Goal: Information Seeking & Learning: Learn about a topic

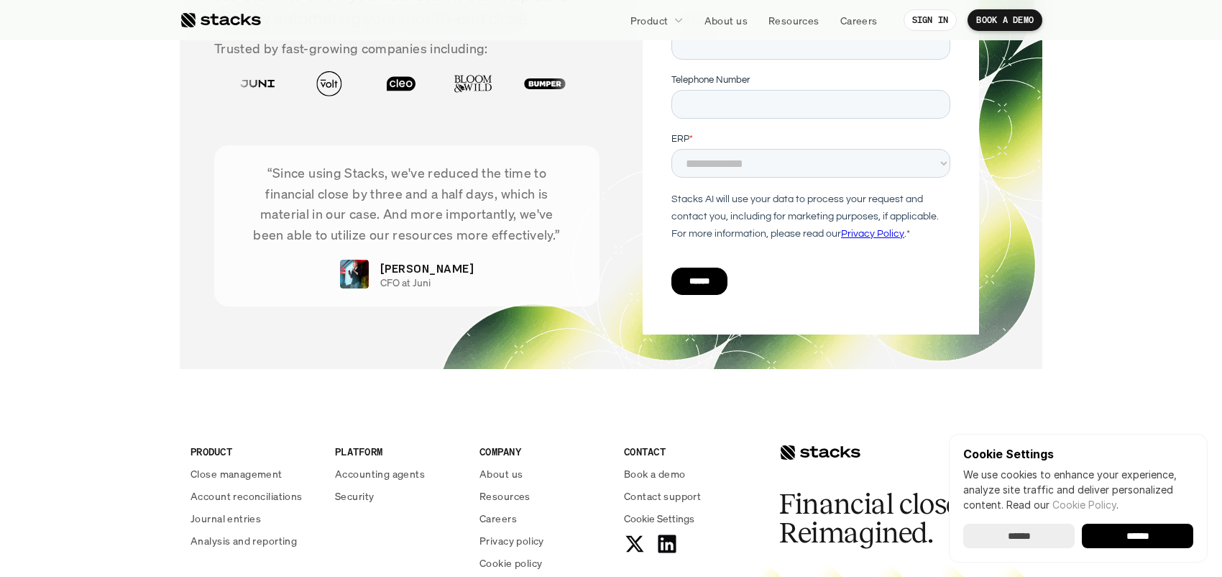
scroll to position [5237, 0]
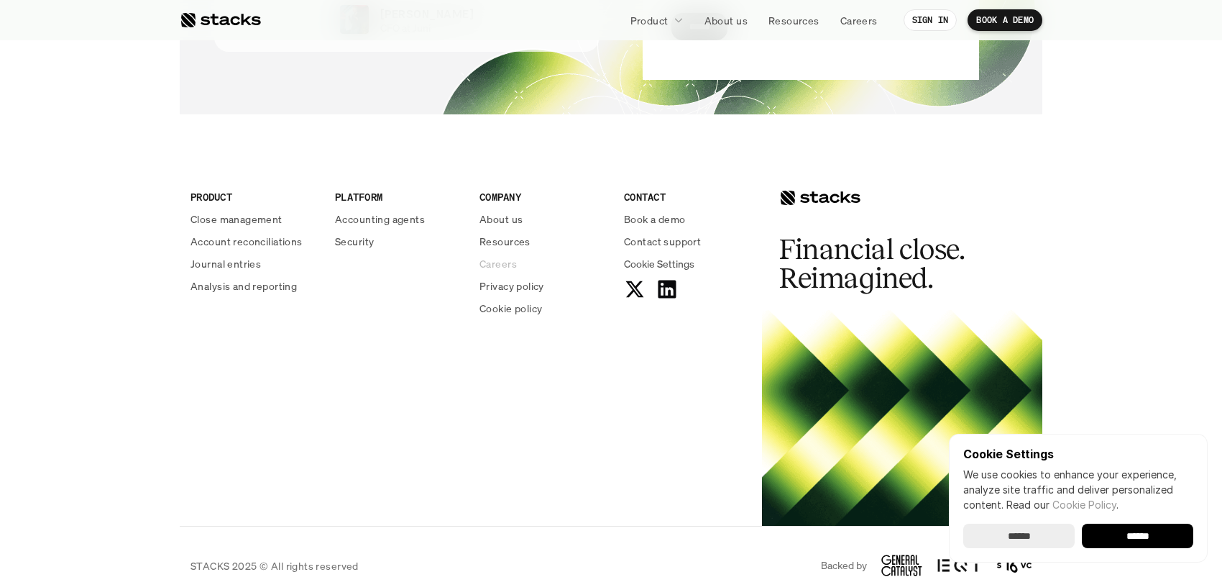
click at [502, 256] on p "Careers" at bounding box center [498, 263] width 37 height 15
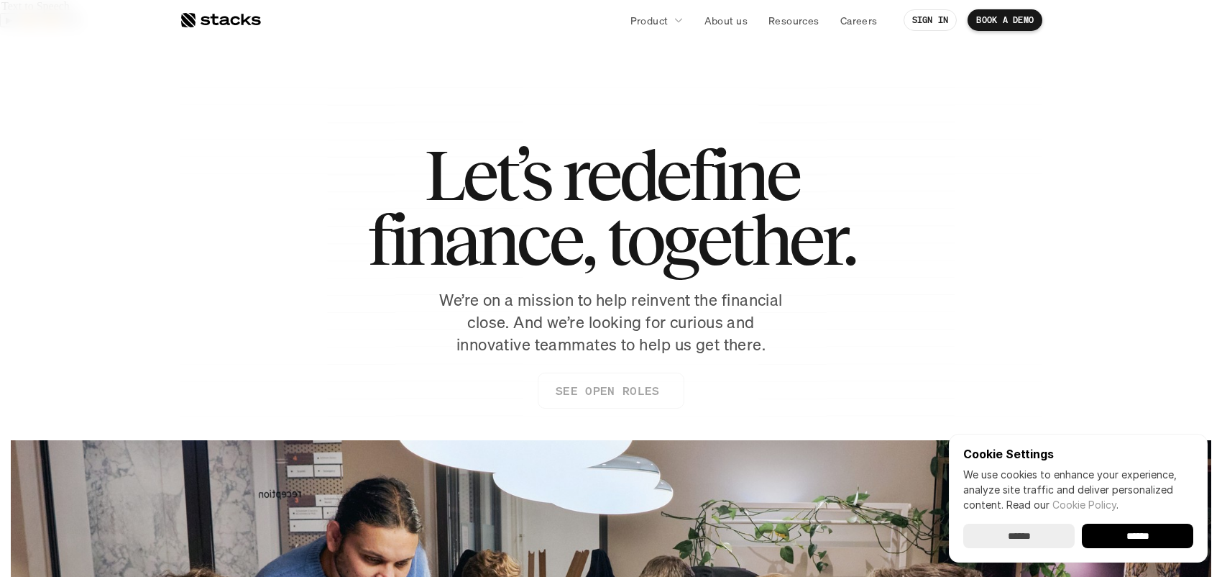
click at [609, 380] on p "SEE OPEN ROLES" at bounding box center [608, 390] width 104 height 21
click at [720, 19] on p "About us" at bounding box center [726, 20] width 43 height 15
click at [719, 12] on link "About us" at bounding box center [726, 20] width 60 height 26
click at [719, 17] on p "About us" at bounding box center [726, 20] width 43 height 15
click at [728, 27] on p "About us" at bounding box center [726, 20] width 43 height 15
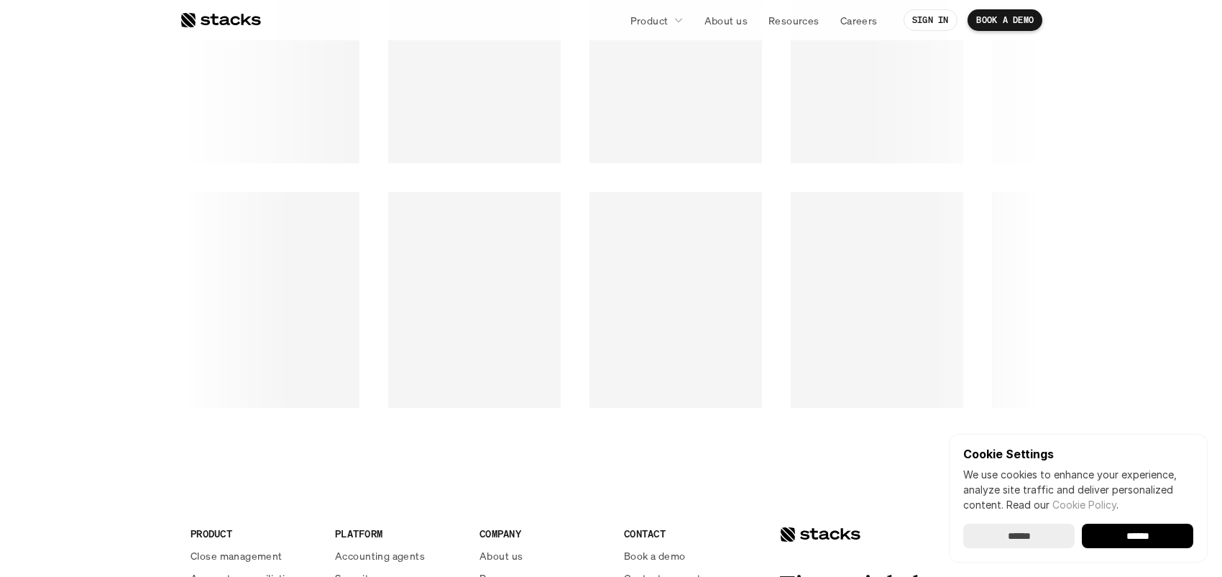
scroll to position [2239, 0]
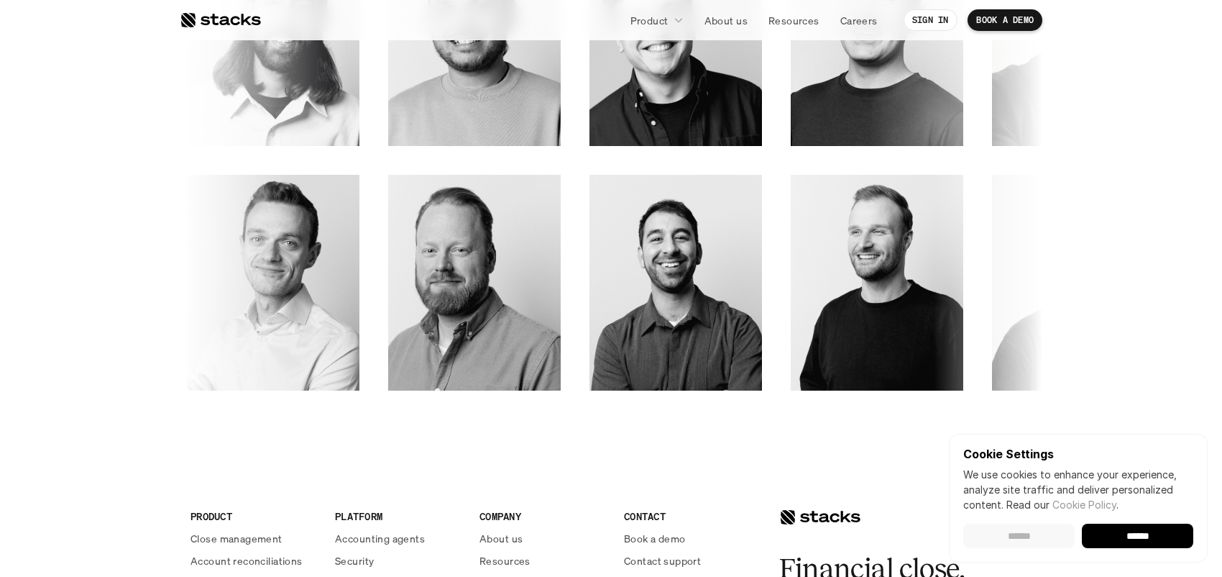
click at [1032, 533] on input "******" at bounding box center [1018, 535] width 111 height 24
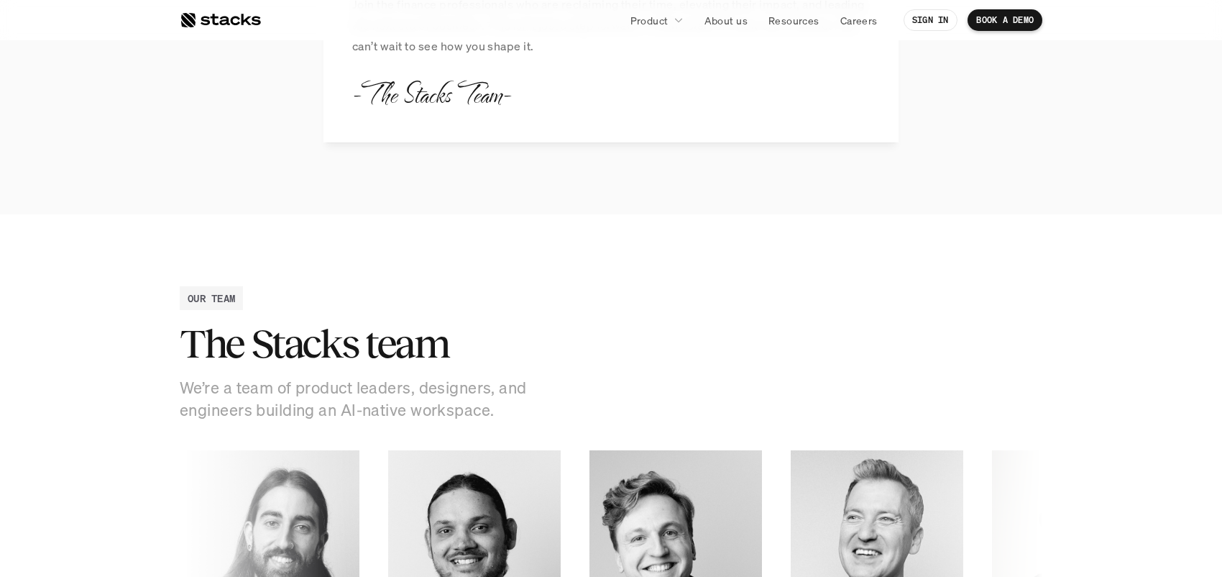
scroll to position [1719, 0]
click at [855, 18] on p "Careers" at bounding box center [858, 20] width 37 height 15
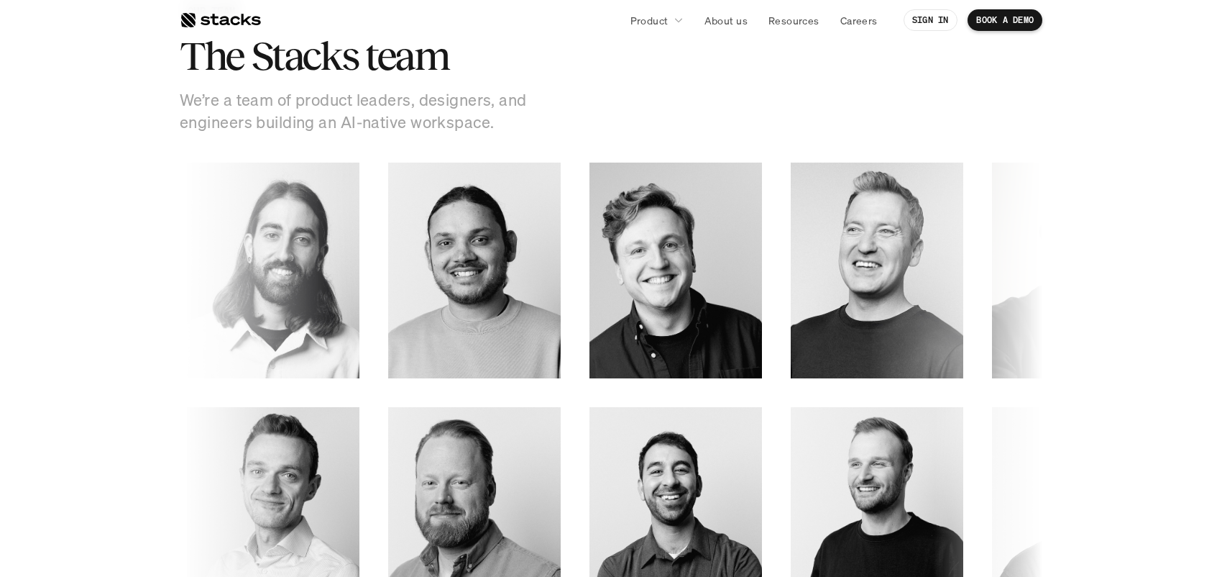
scroll to position [2009, 0]
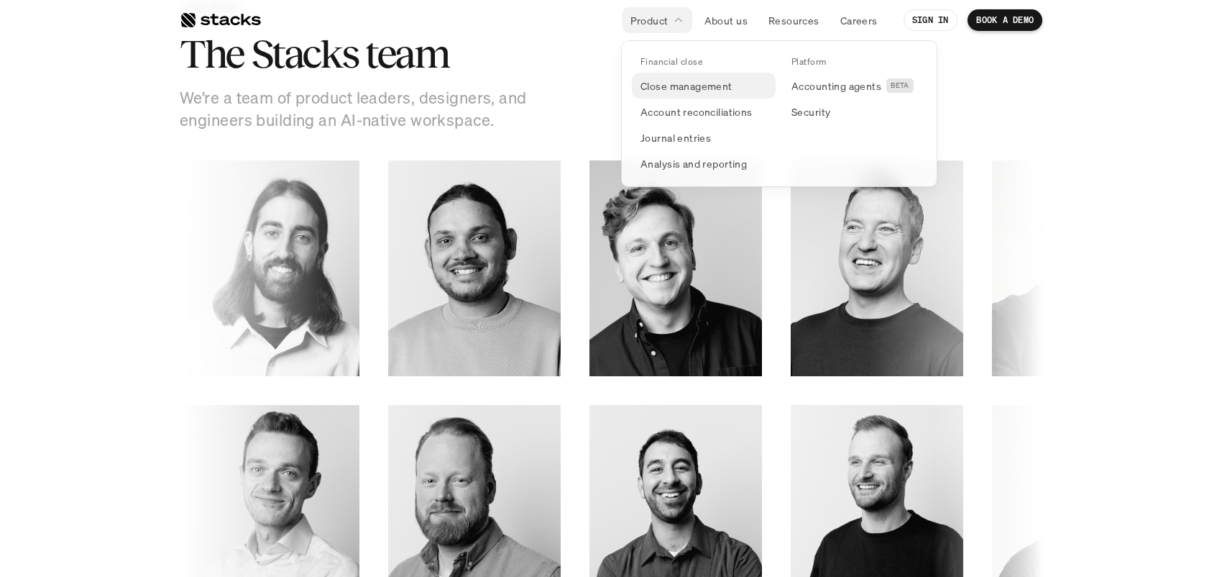
click at [669, 87] on p "Close management" at bounding box center [687, 85] width 92 height 15
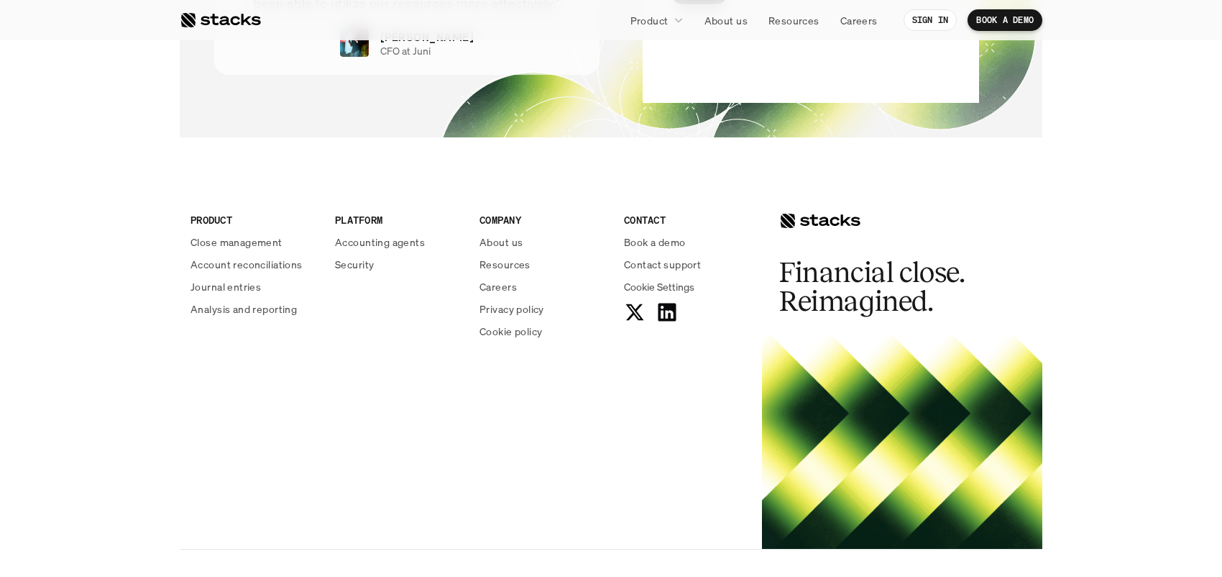
scroll to position [3182, 0]
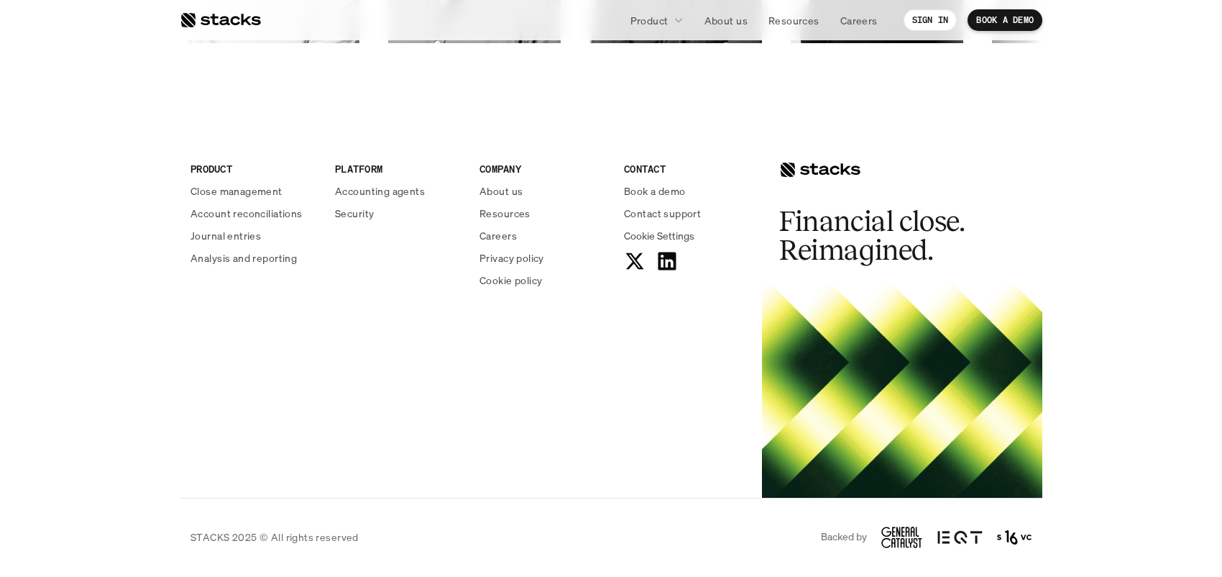
scroll to position [2558, 0]
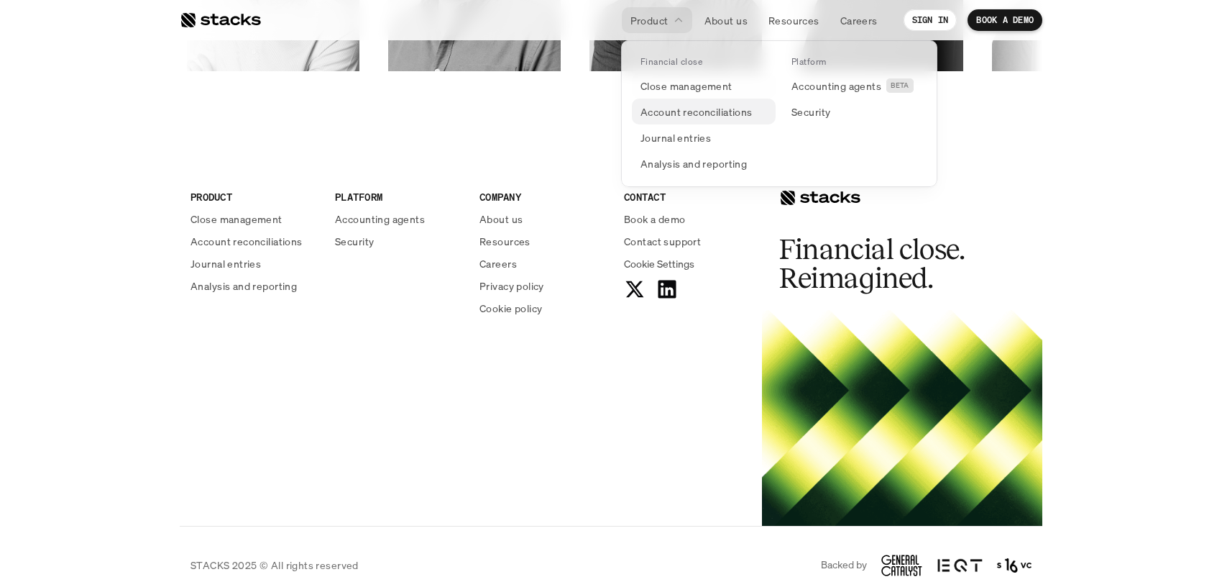
click at [686, 110] on p "Account reconciliations" at bounding box center [697, 111] width 112 height 15
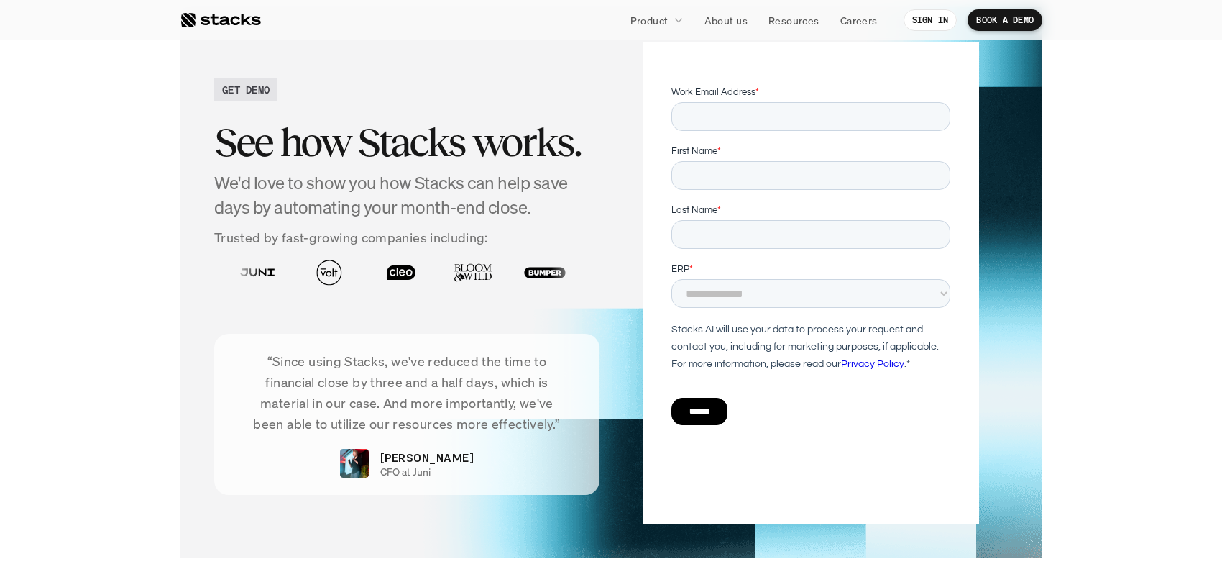
scroll to position [3600, 0]
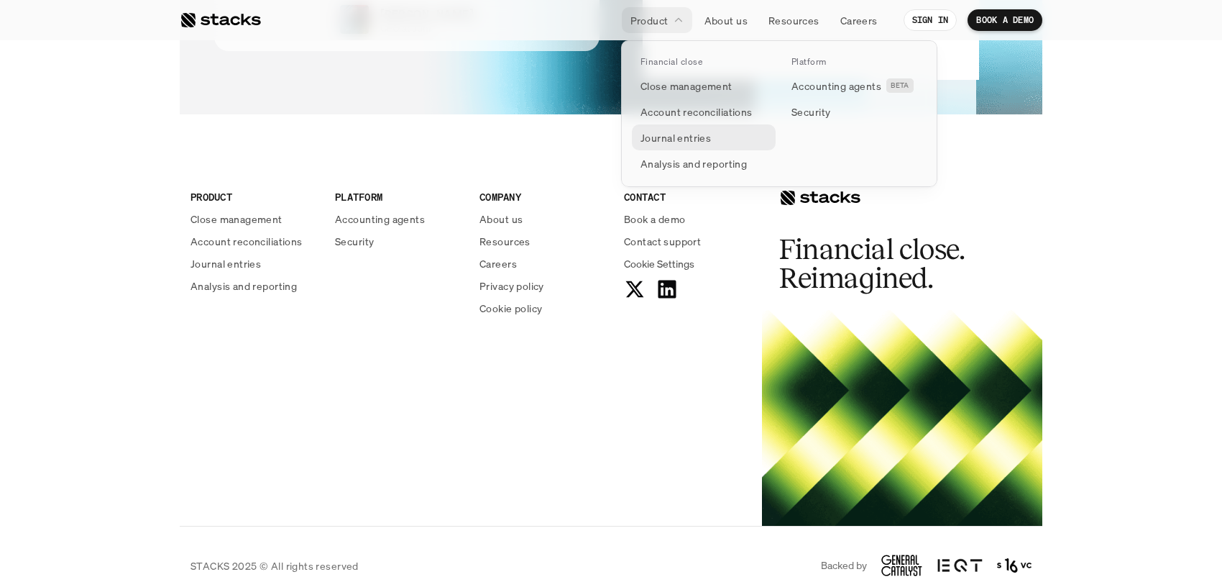
click at [690, 136] on p "Journal entries" at bounding box center [676, 137] width 70 height 15
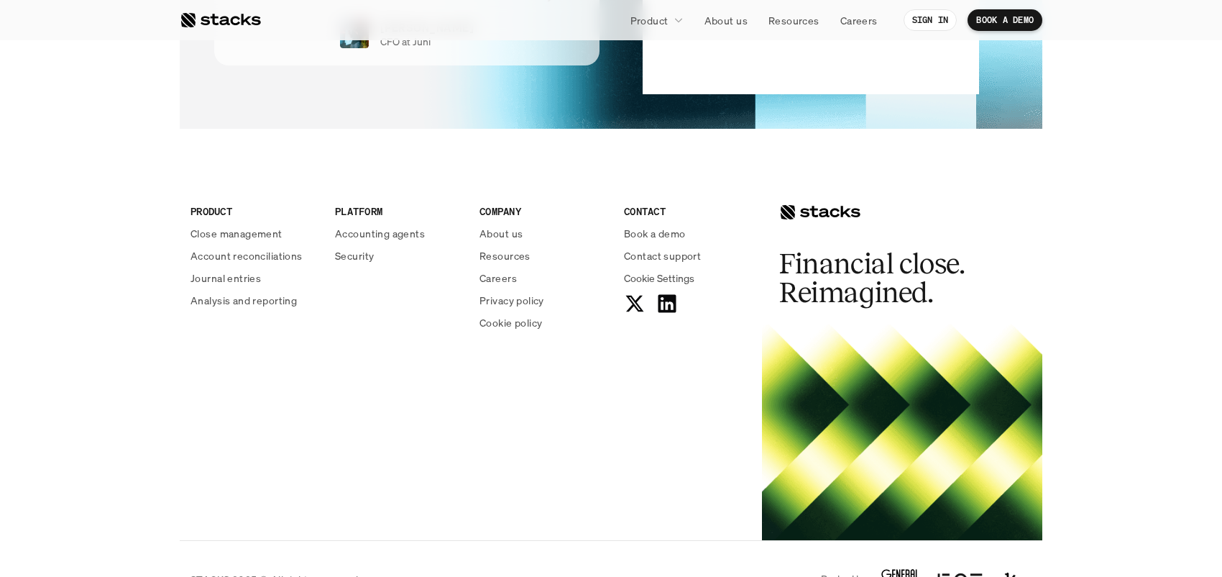
scroll to position [3052, 0]
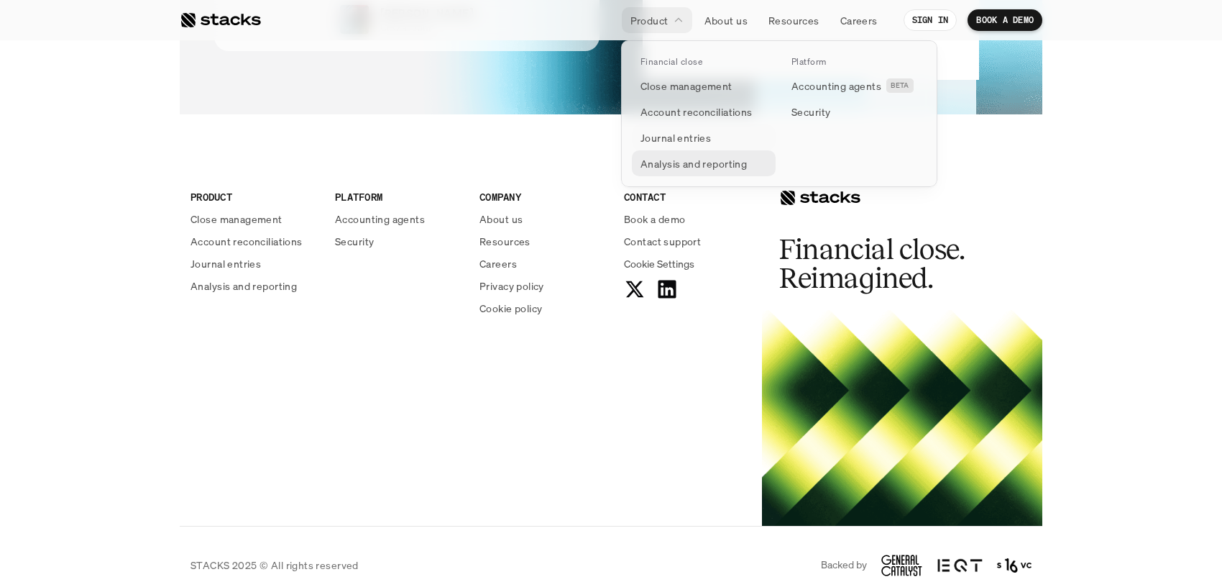
click at [705, 158] on p "Analysis and reporting" at bounding box center [694, 163] width 106 height 15
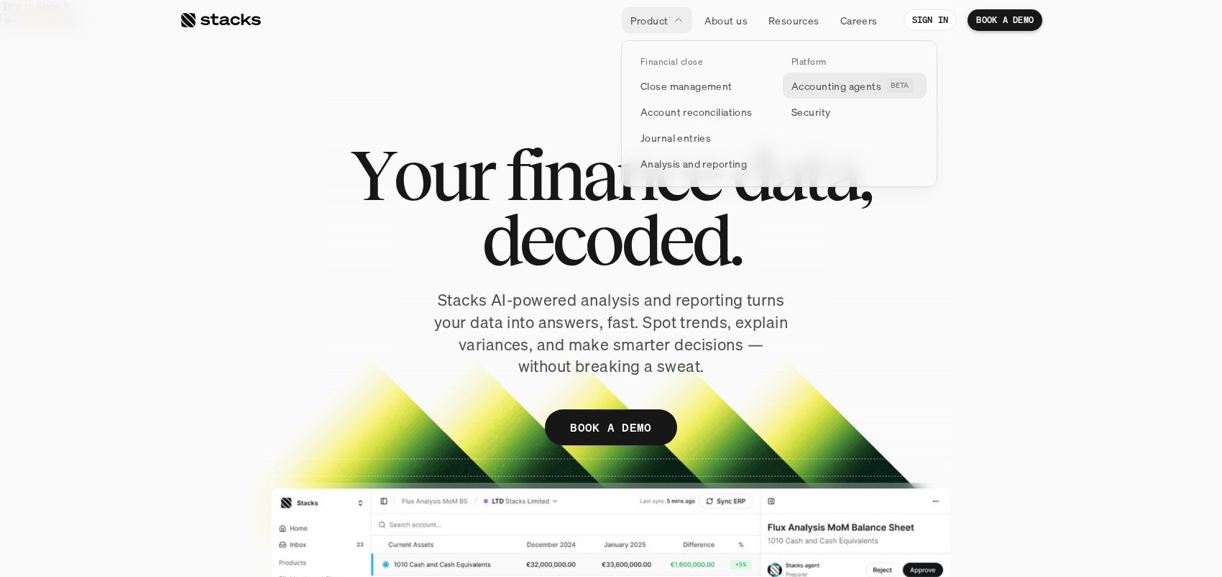
drag, startPoint x: 827, startPoint y: 81, endPoint x: 826, endPoint y: 91, distance: 10.1
click at [826, 91] on p "Accounting agents" at bounding box center [837, 85] width 90 height 15
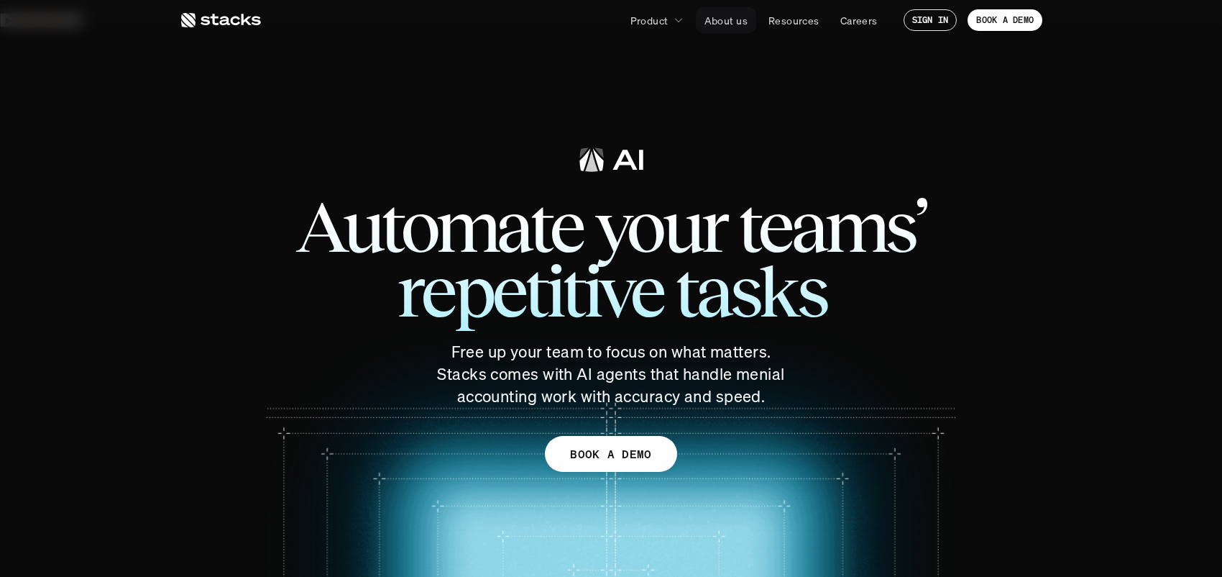
click at [730, 21] on p "About us" at bounding box center [726, 20] width 43 height 15
